Goal: Task Accomplishment & Management: Use online tool/utility

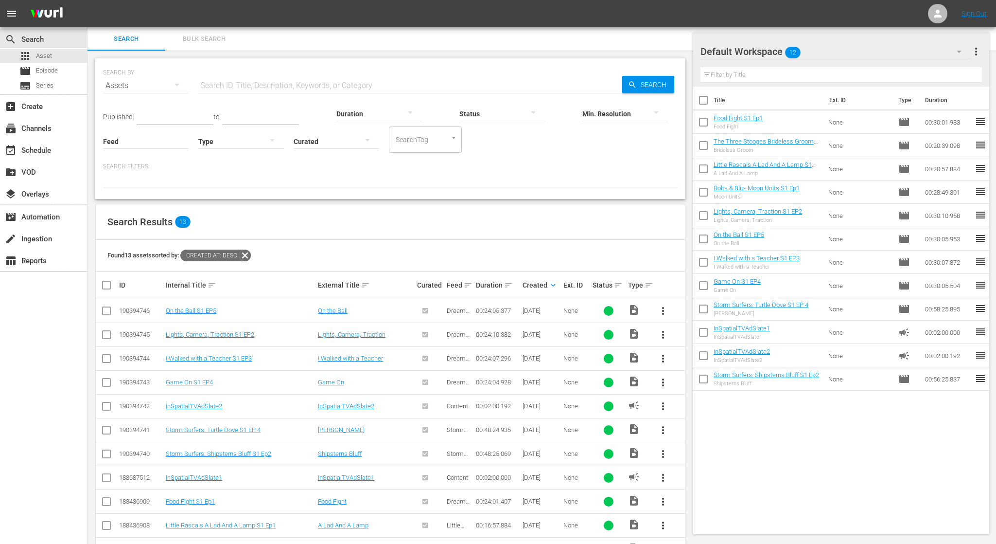
scroll to position [77, 0]
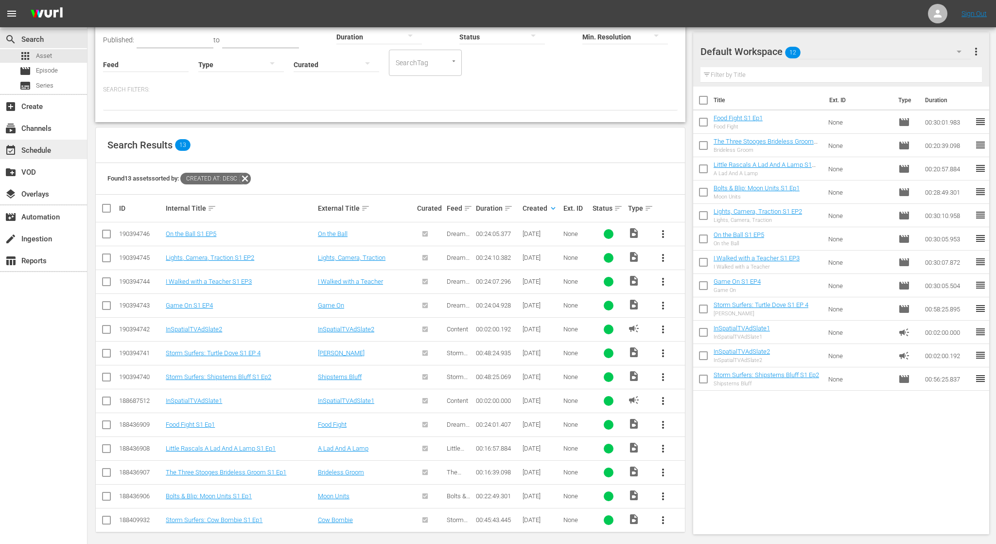
click at [58, 149] on div "event_available Schedule" at bounding box center [43, 149] width 87 height 19
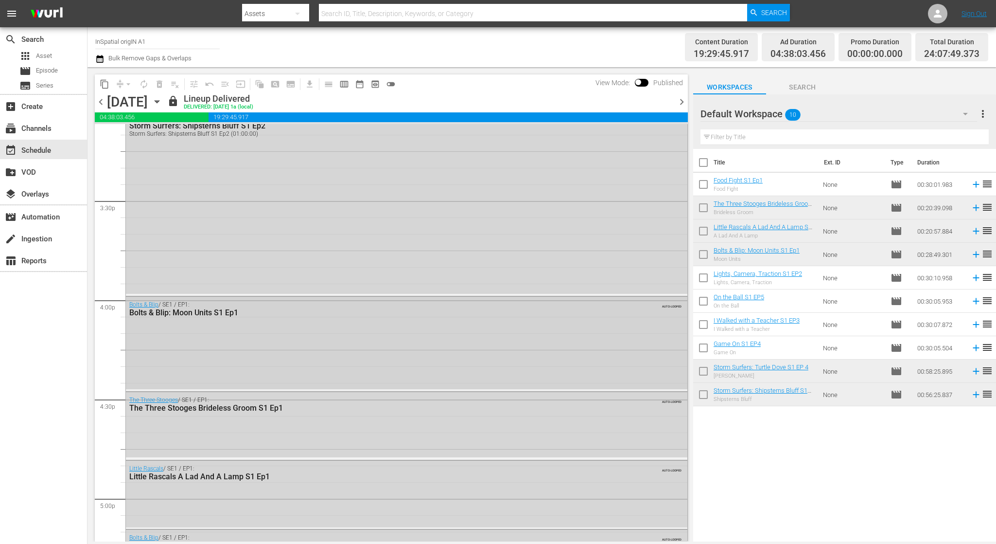
scroll to position [2994, 0]
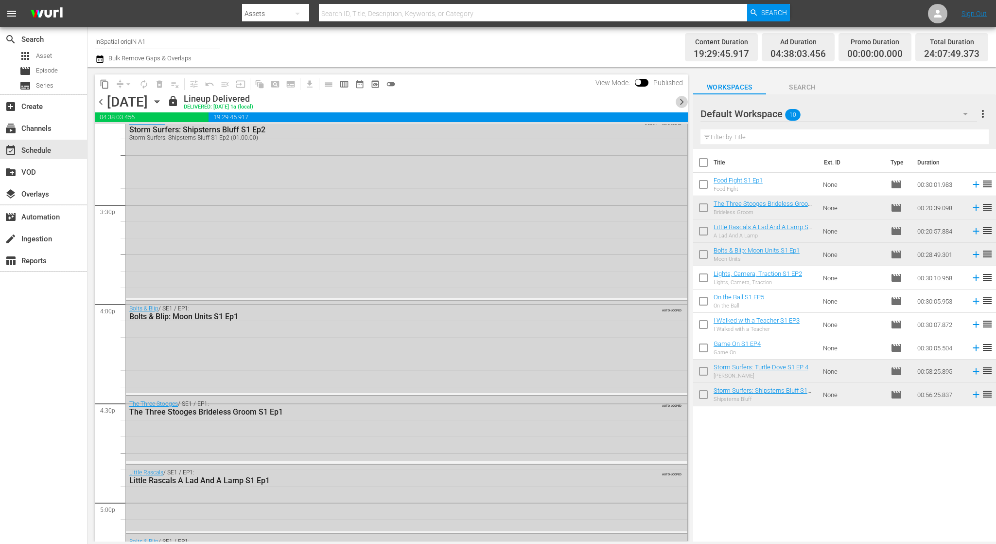
click at [683, 101] on span "chevron_right" at bounding box center [682, 102] width 12 height 12
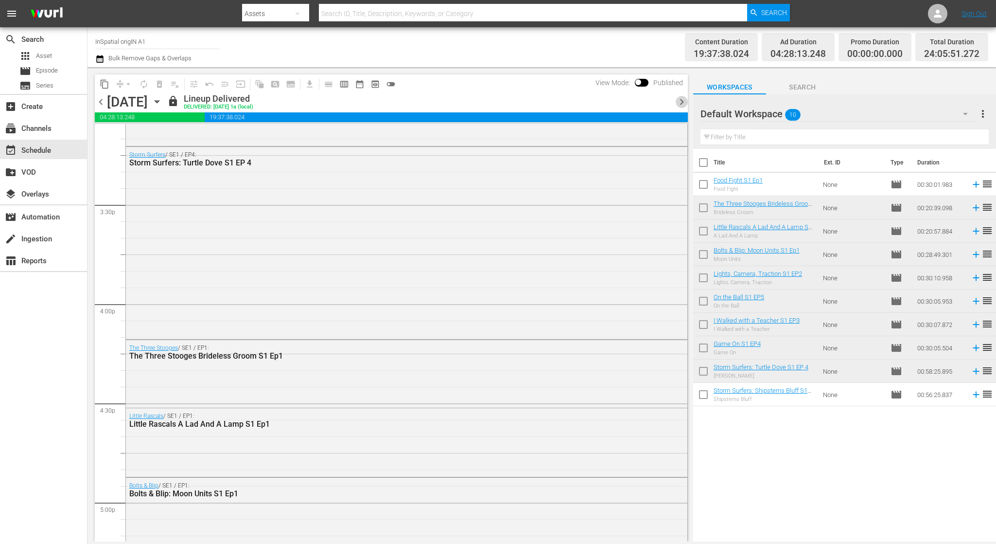
click at [683, 101] on span "chevron_right" at bounding box center [682, 102] width 12 height 12
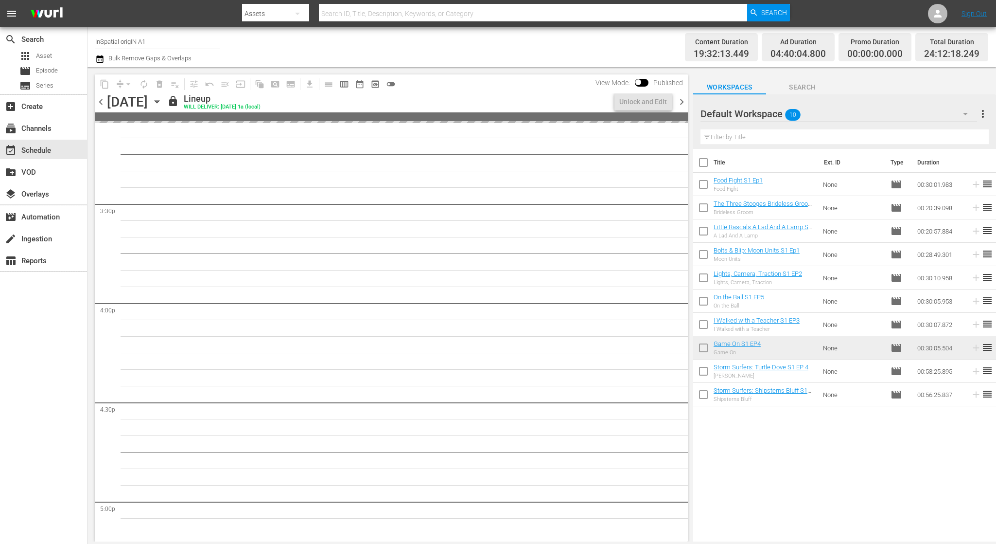
click at [683, 101] on span "chevron_right" at bounding box center [682, 102] width 12 height 12
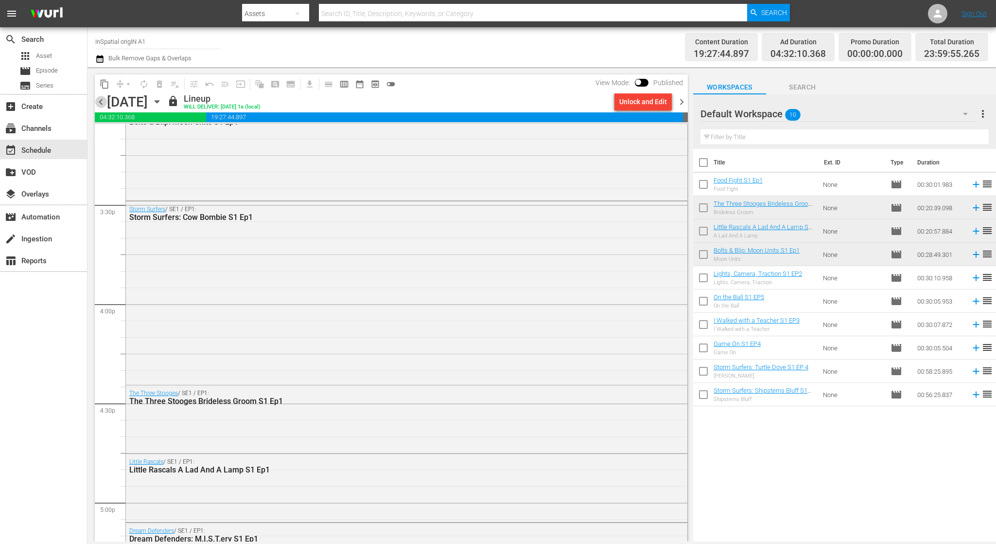
click at [102, 103] on span "chevron_left" at bounding box center [101, 102] width 12 height 12
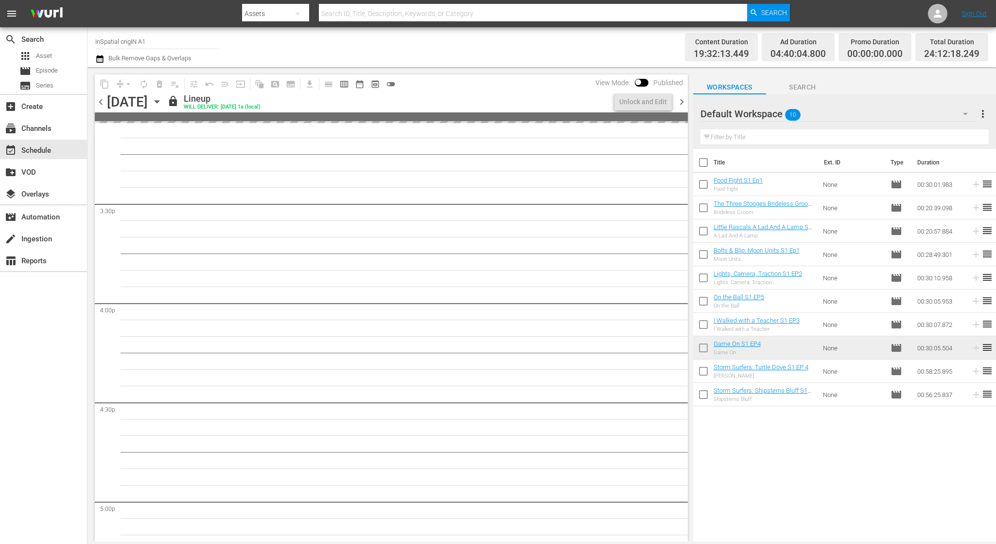
click at [102, 103] on span "chevron_left" at bounding box center [101, 102] width 12 height 12
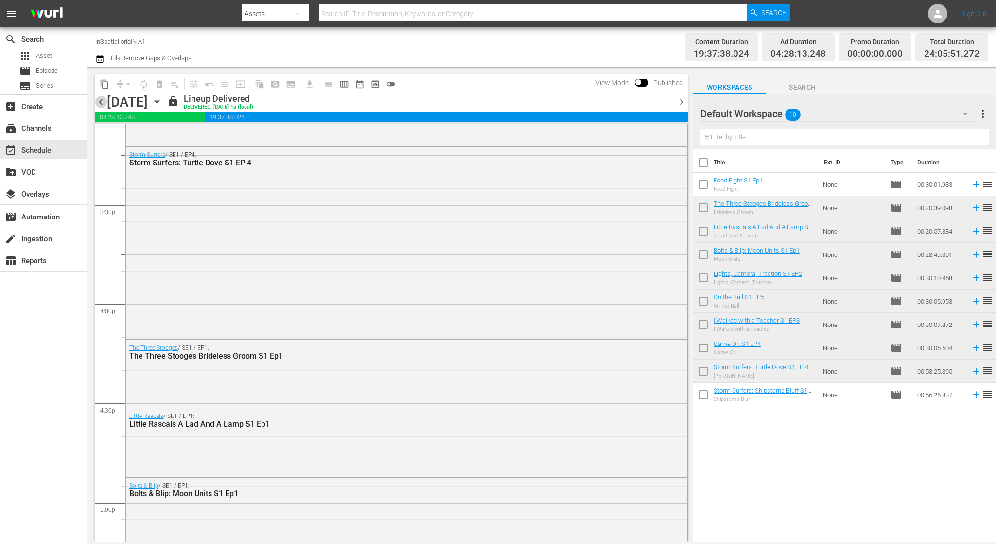
click at [102, 103] on span "chevron_left" at bounding box center [101, 102] width 12 height 12
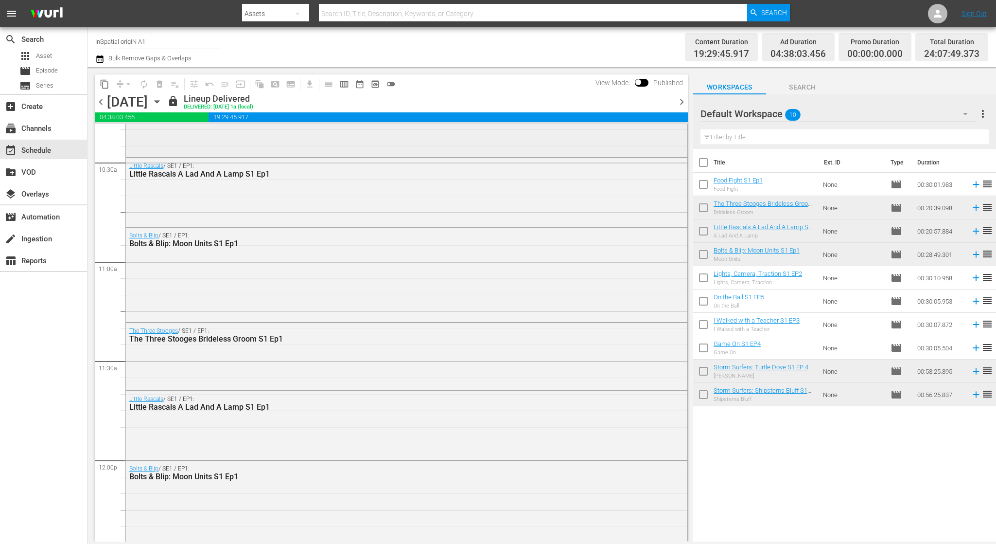
scroll to position [2042, 0]
click at [680, 102] on span "chevron_right" at bounding box center [682, 102] width 12 height 12
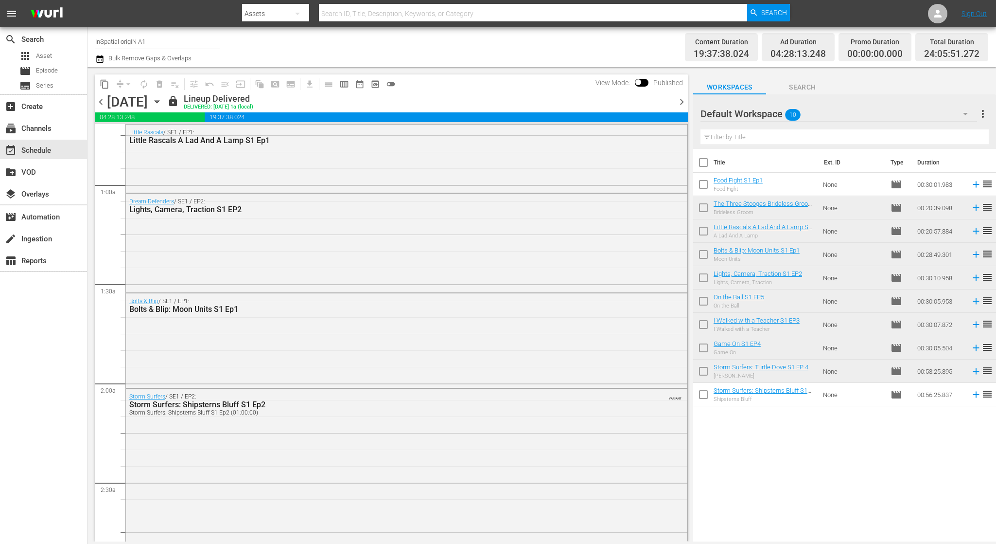
scroll to position [139, 0]
click at [101, 104] on span "chevron_left" at bounding box center [101, 102] width 12 height 12
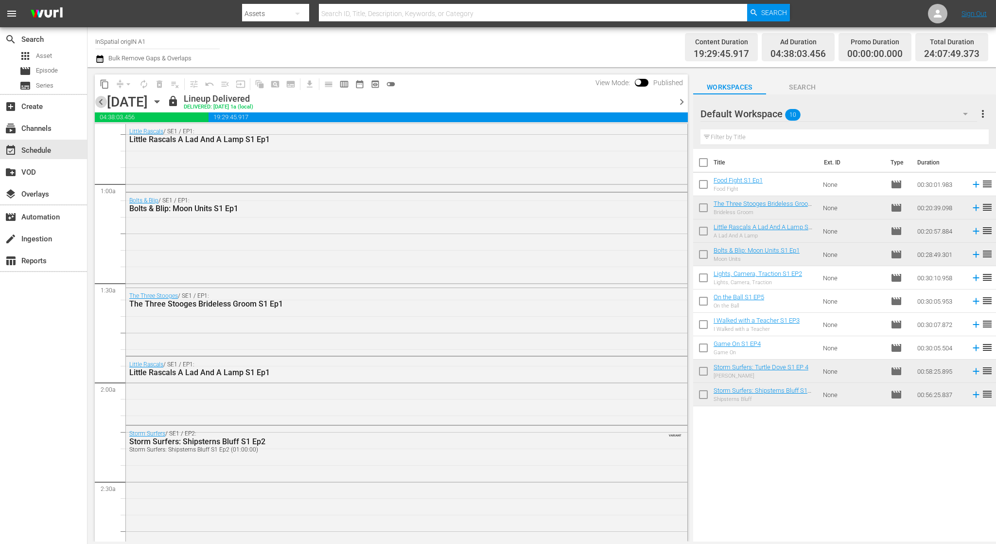
click at [103, 102] on span "chevron_left" at bounding box center [101, 102] width 12 height 12
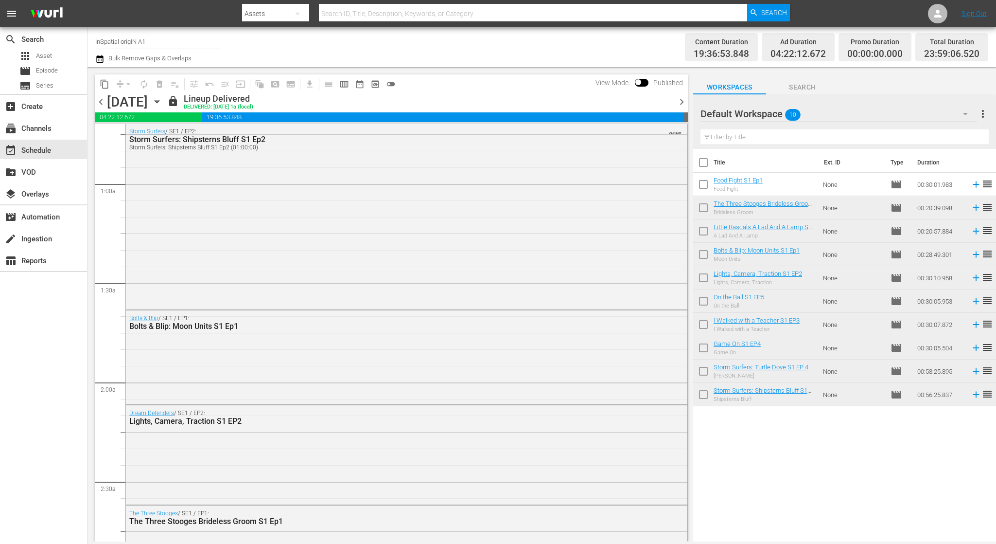
click at [680, 102] on span "chevron_right" at bounding box center [682, 102] width 12 height 12
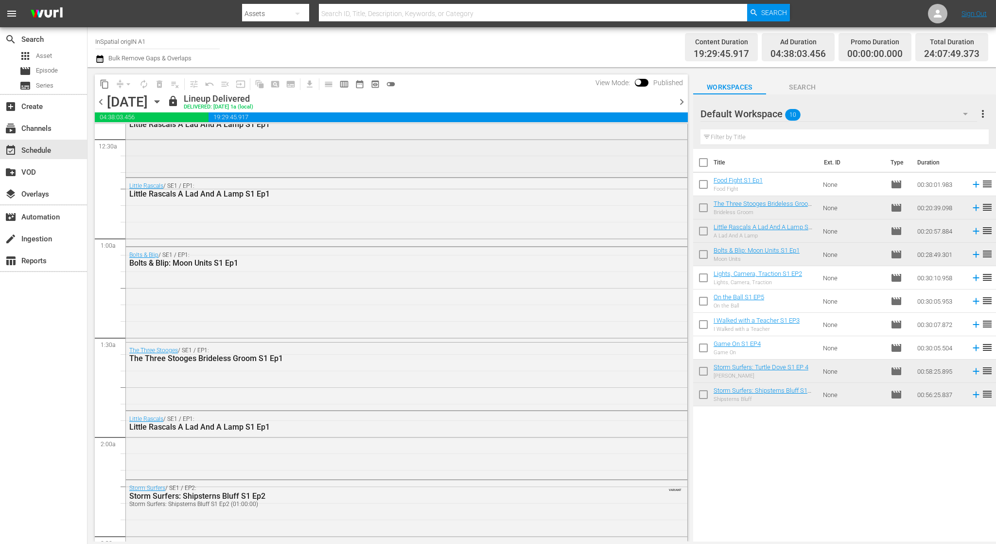
scroll to position [86, 0]
click at [683, 100] on span "chevron_right" at bounding box center [682, 102] width 12 height 12
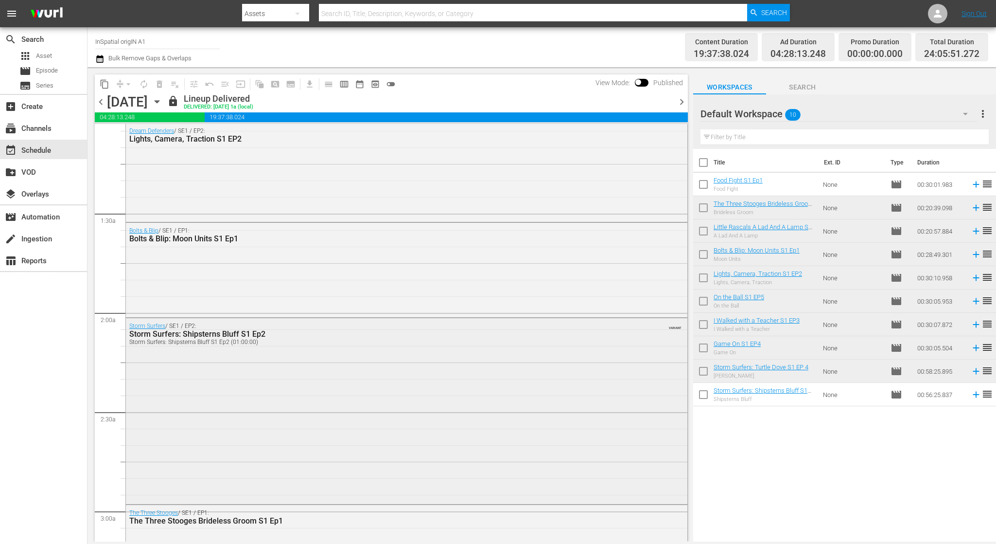
scroll to position [208, 0]
click at [287, 336] on div "Storm Surfers: Shipsterns Bluff S1 Ep2" at bounding box center [379, 334] width 501 height 9
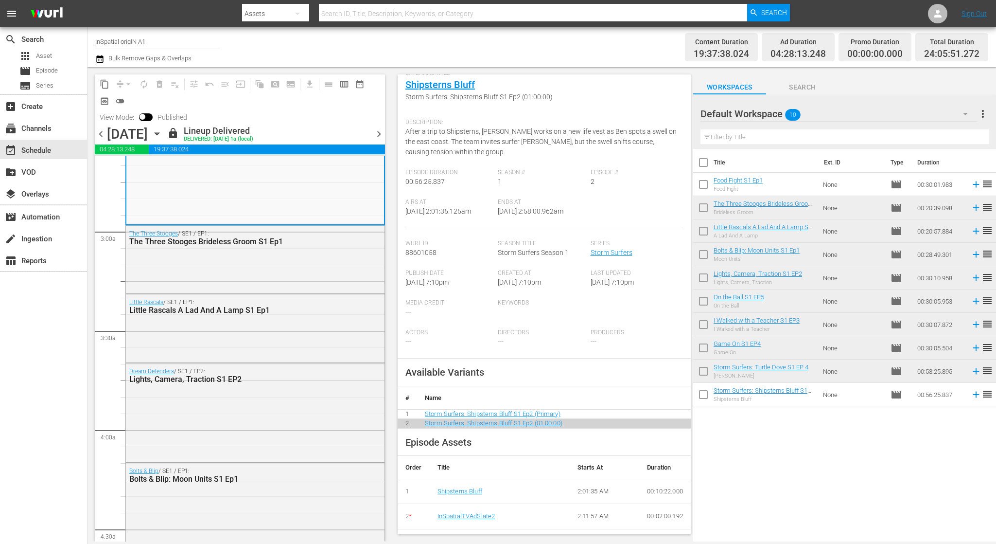
scroll to position [521, 0]
click at [65, 295] on div "search Search apps Asset movie Episode subtitles Series add_box Create subscrip…" at bounding box center [44, 299] width 88 height 544
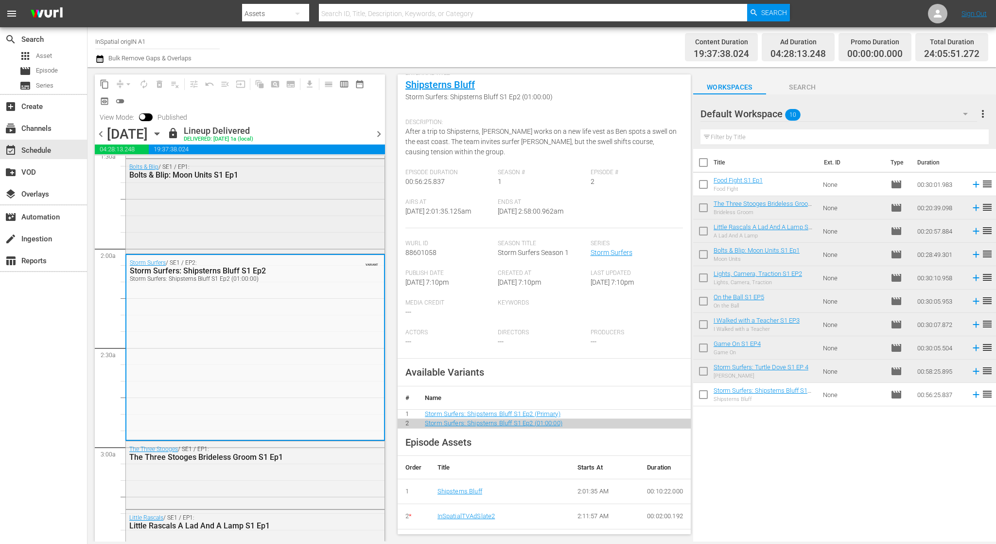
scroll to position [303, 0]
drag, startPoint x: 432, startPoint y: 249, endPoint x: 404, endPoint y: 248, distance: 27.2
click at [404, 248] on div "Event Details VARIANT ( NAMED ) Scheduled Episode External Title Shipsterns Blu…" at bounding box center [544, 303] width 293 height 459
click at [417, 249] on span "88601058" at bounding box center [420, 252] width 31 height 8
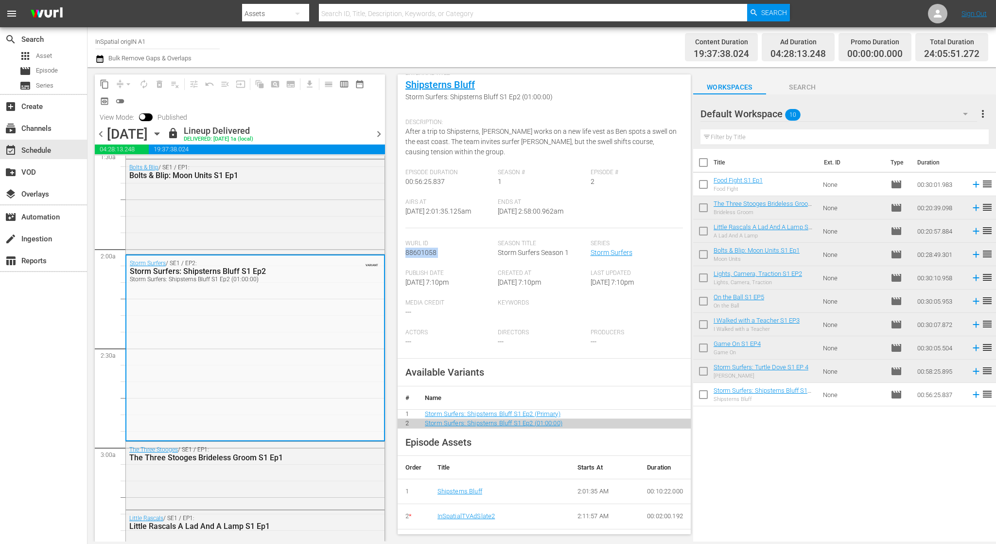
click at [417, 249] on span "88601058" at bounding box center [420, 252] width 31 height 8
click at [448, 248] on div "[PERSON_NAME] Id 88601058" at bounding box center [451, 255] width 92 height 30
click at [422, 248] on span "88601058" at bounding box center [420, 252] width 31 height 8
click at [445, 248] on div "[PERSON_NAME] Id 88601058" at bounding box center [451, 255] width 92 height 30
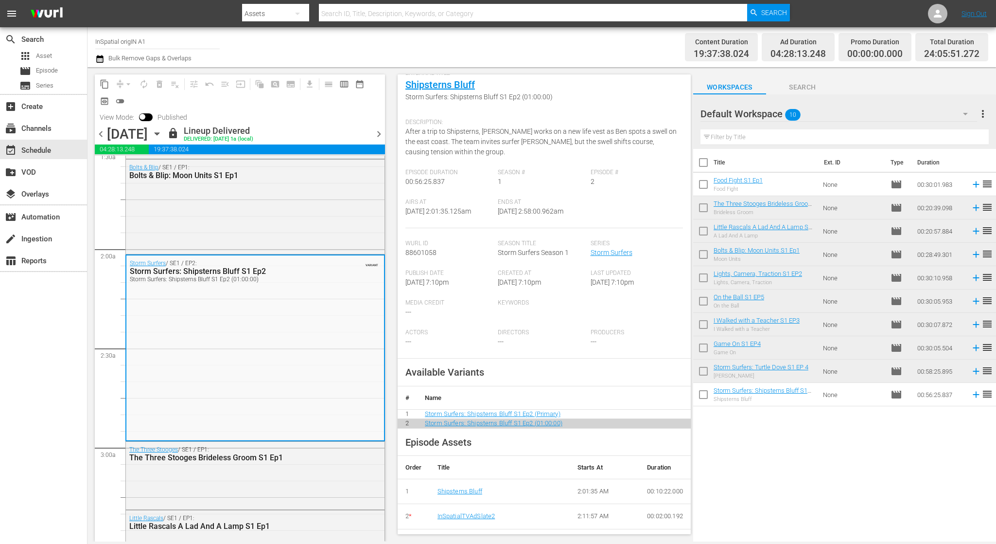
click at [422, 248] on span "88601058" at bounding box center [420, 252] width 31 height 8
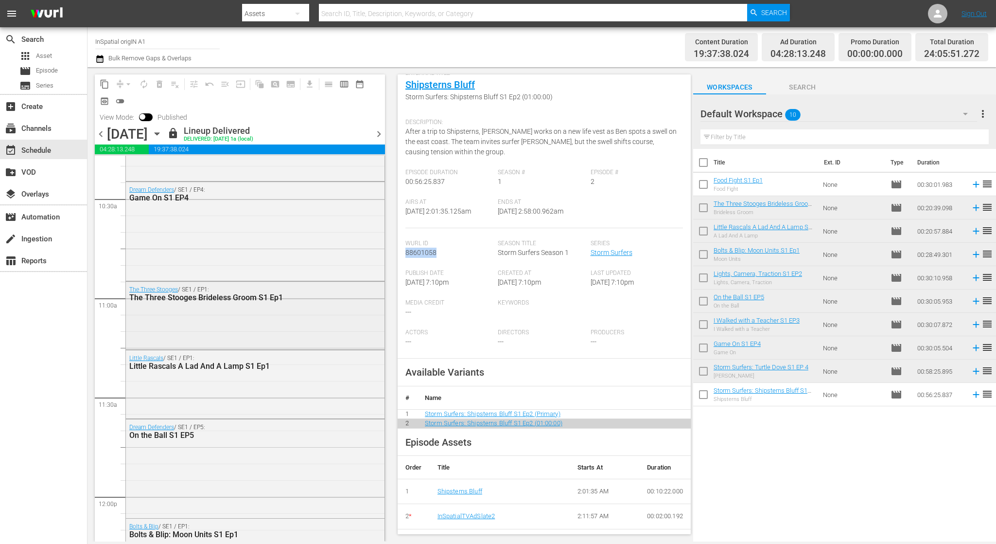
scroll to position [2043, 0]
